Goal: Task Accomplishment & Management: Manage account settings

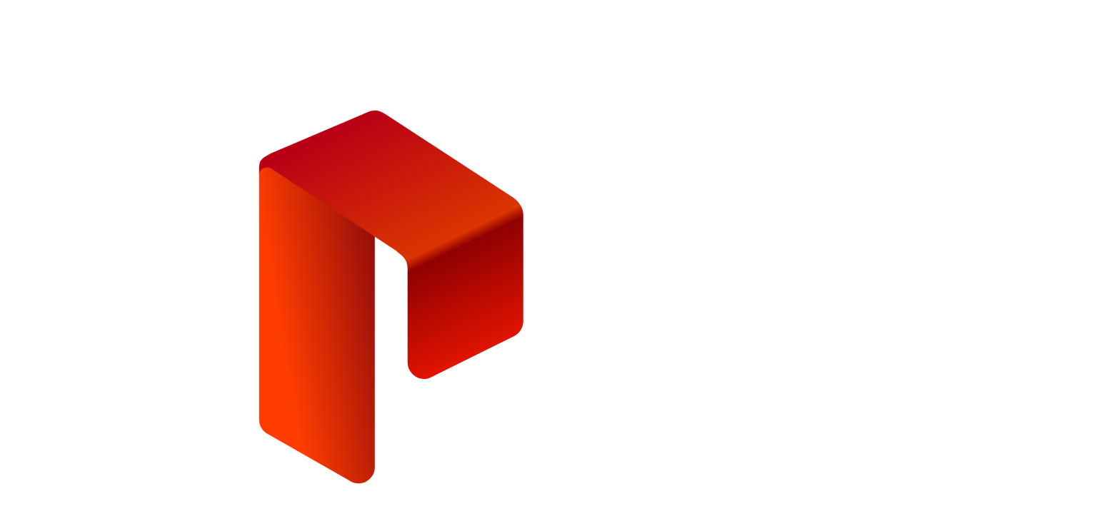
type input "**********"
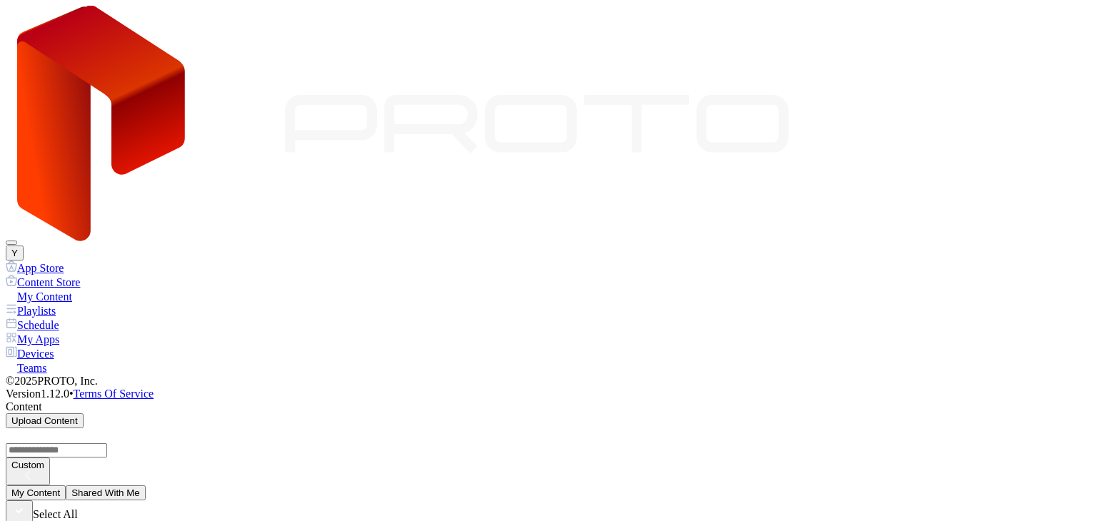
click at [24, 246] on button "Y" at bounding box center [15, 253] width 18 height 15
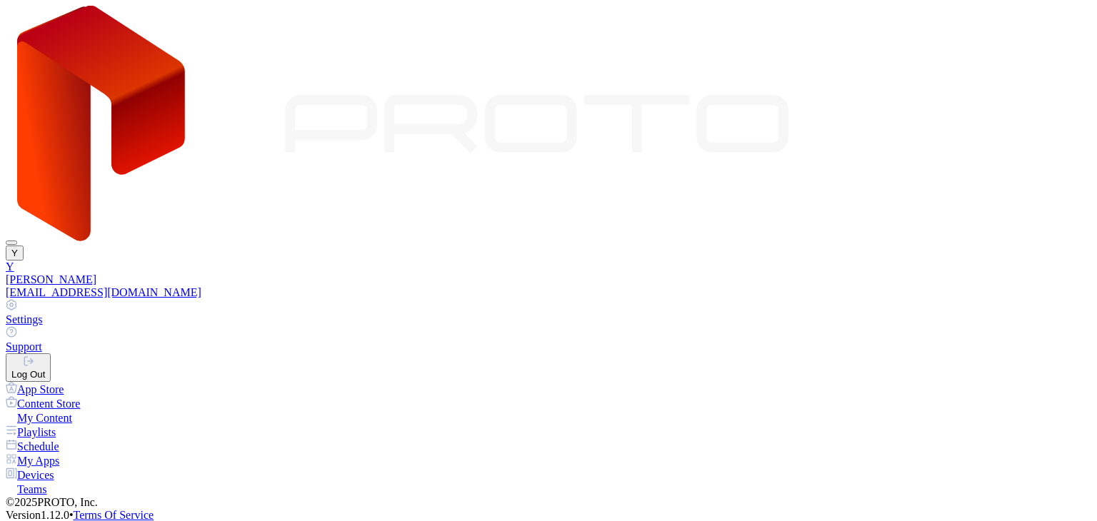
click at [955, 299] on link "Settings" at bounding box center [549, 312] width 1086 height 27
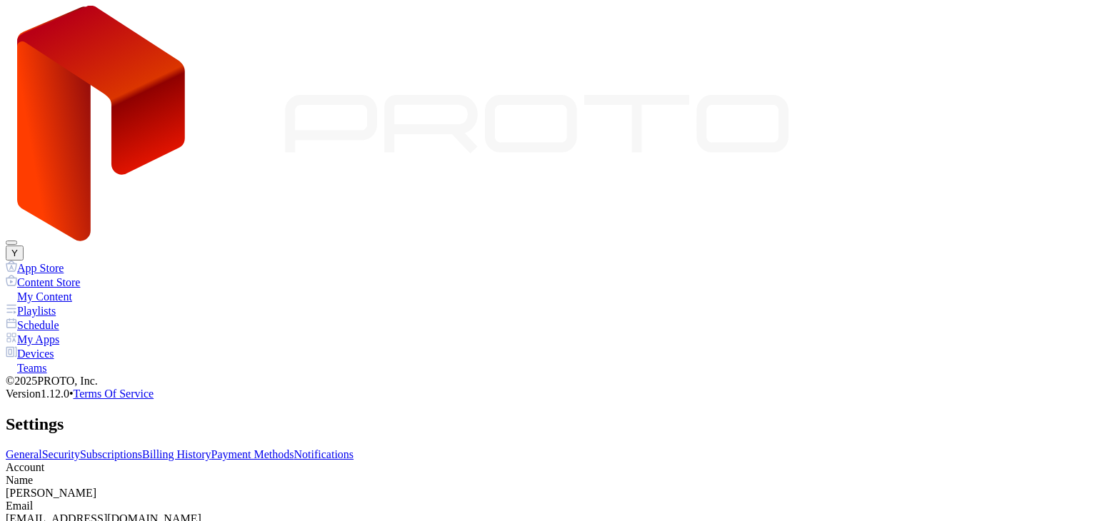
drag, startPoint x: 400, startPoint y: 281, endPoint x: 189, endPoint y: 289, distance: 210.9
click at [189, 449] on div "General Security Subscriptions Billing History Payment Methods Notifications Ac…" at bounding box center [549, 508] width 1086 height 118
copy div "test_yaroslav@sx27r.onmicrosoft.com"
click at [24, 246] on button "Y" at bounding box center [15, 253] width 18 height 15
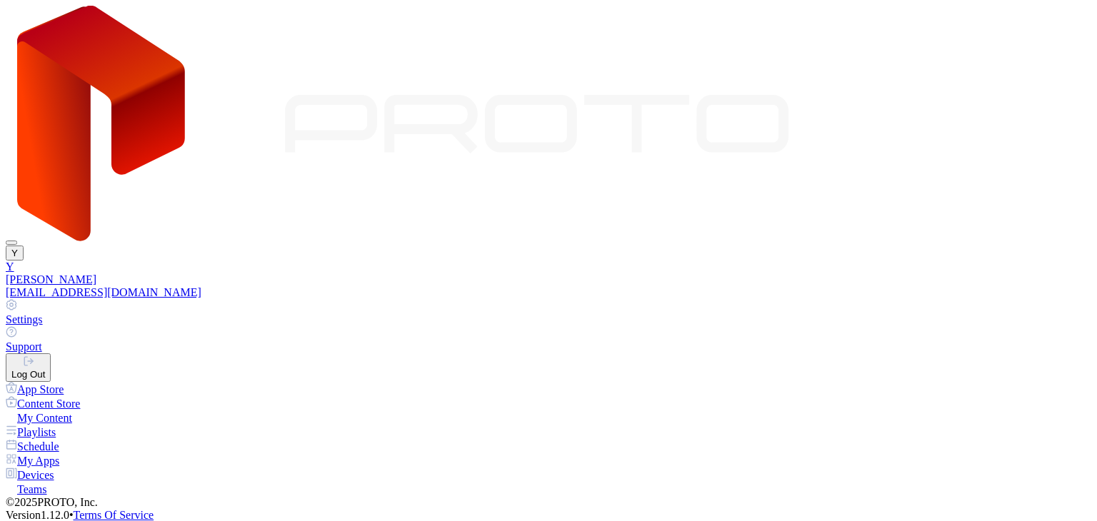
drag, startPoint x: 952, startPoint y: 201, endPoint x: 934, endPoint y: 199, distance: 17.9
click at [45, 369] on div "Log Out" at bounding box center [28, 374] width 34 height 11
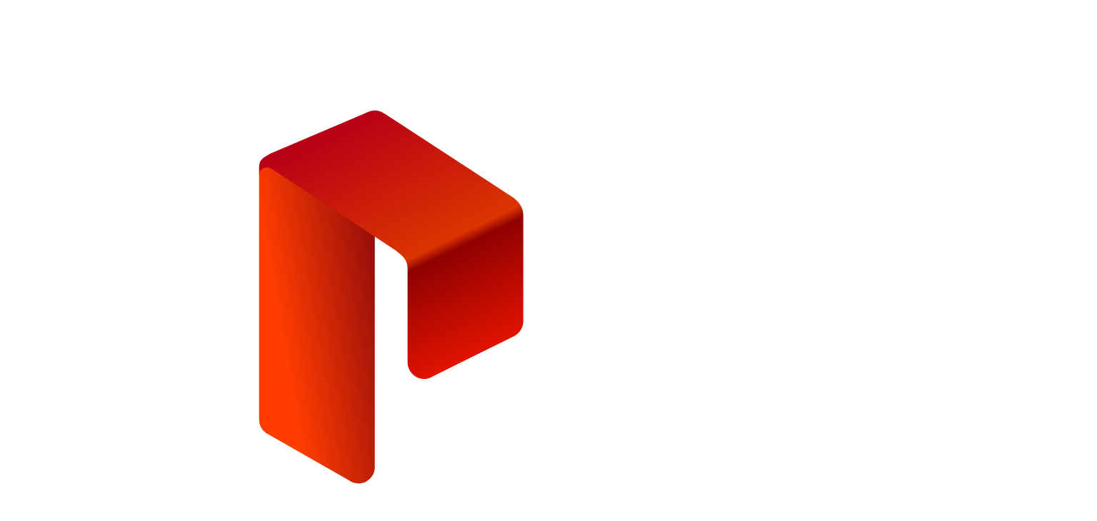
paste input "email"
type input "**********"
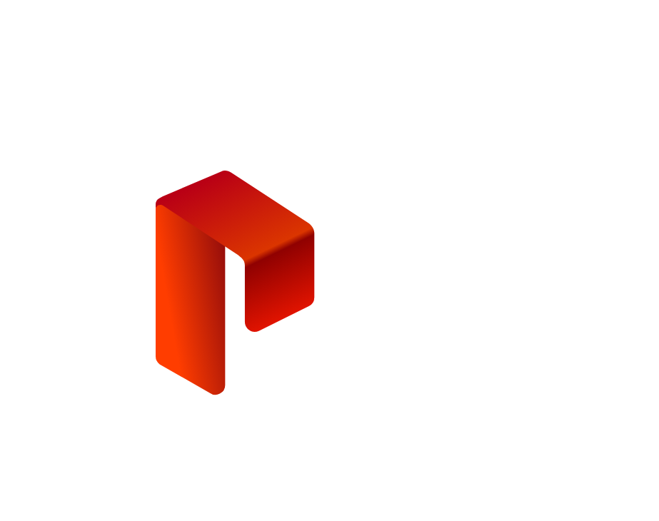
scroll to position [0, 0]
